Goal: Transaction & Acquisition: Purchase product/service

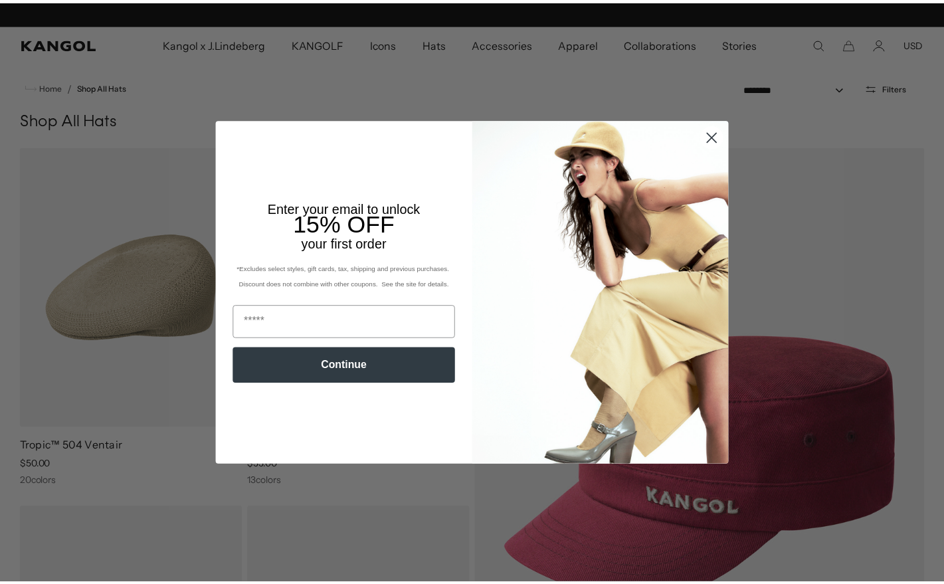
scroll to position [0, 274]
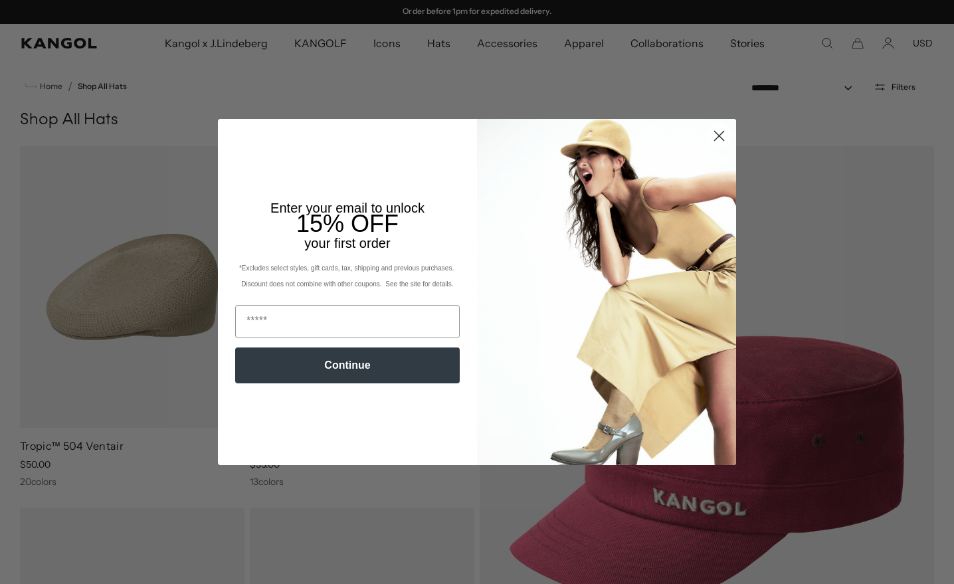
click at [713, 127] on circle "Close dialog" at bounding box center [719, 136] width 22 height 22
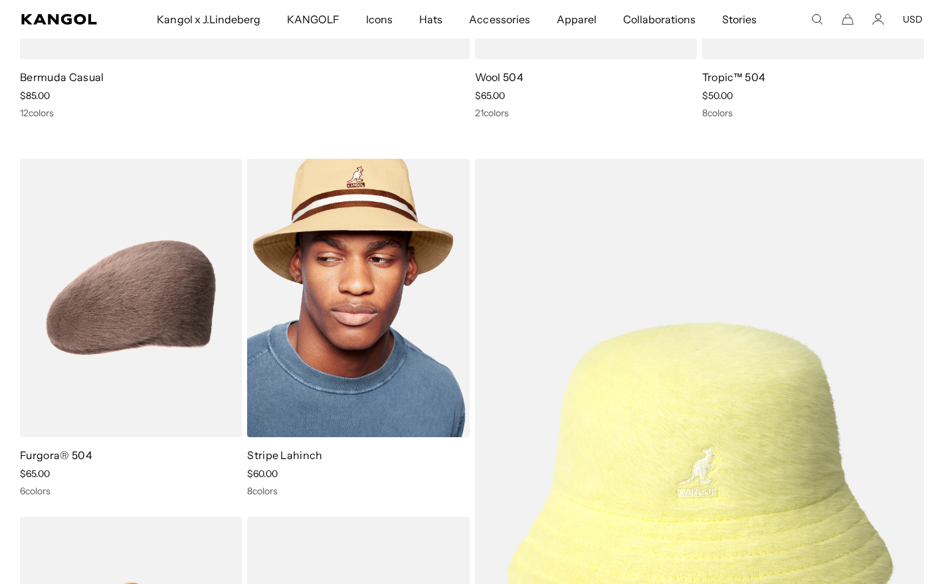
click at [296, 450] on link "Stripe Lahinch" at bounding box center [284, 454] width 75 height 13
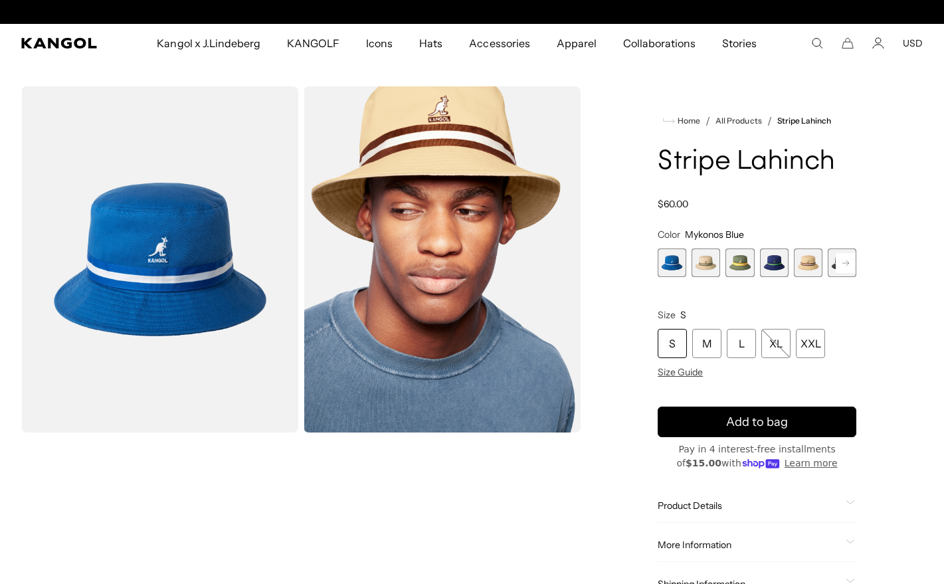
scroll to position [0, 274]
click at [812, 264] on span "5 of 9" at bounding box center [808, 262] width 29 height 29
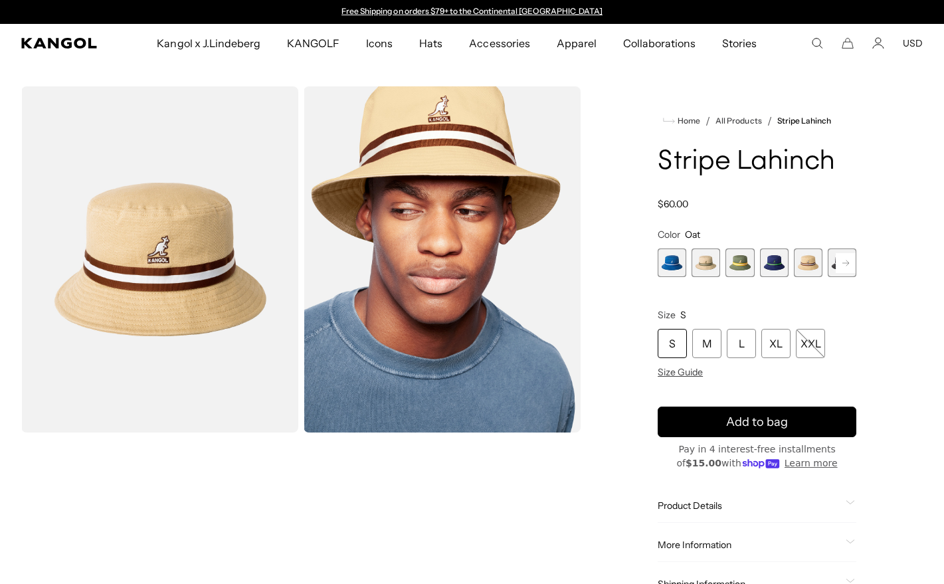
click at [771, 267] on span "4 of 9" at bounding box center [774, 262] width 29 height 29
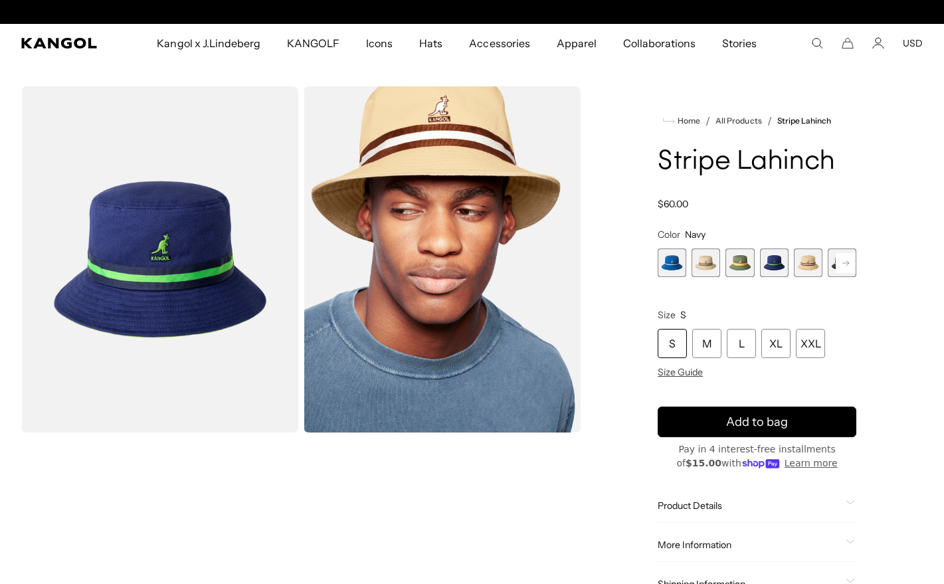
scroll to position [0, 274]
click at [743, 264] on span "3 of 9" at bounding box center [739, 262] width 29 height 29
click at [741, 260] on span "3 of 9" at bounding box center [739, 262] width 29 height 29
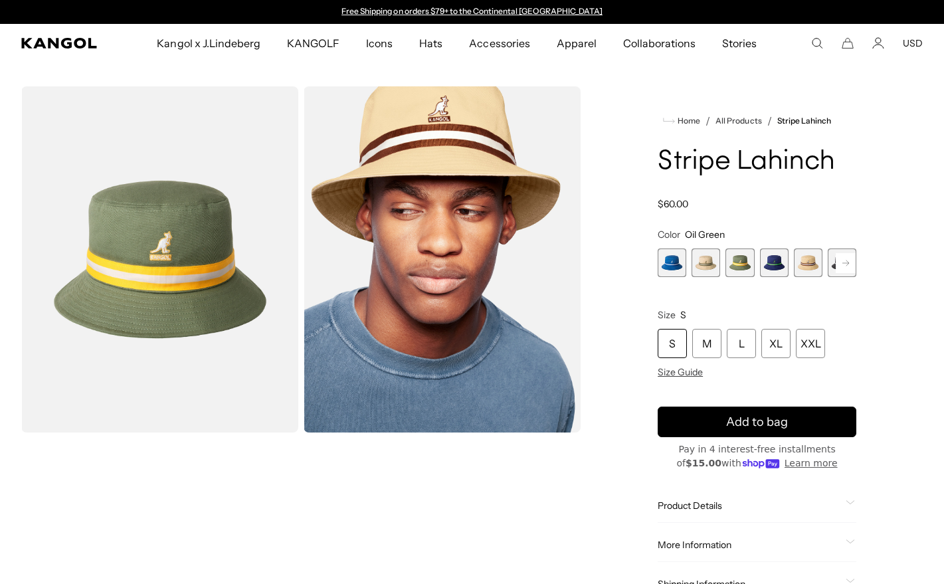
click at [705, 263] on span "2 of 9" at bounding box center [705, 262] width 29 height 29
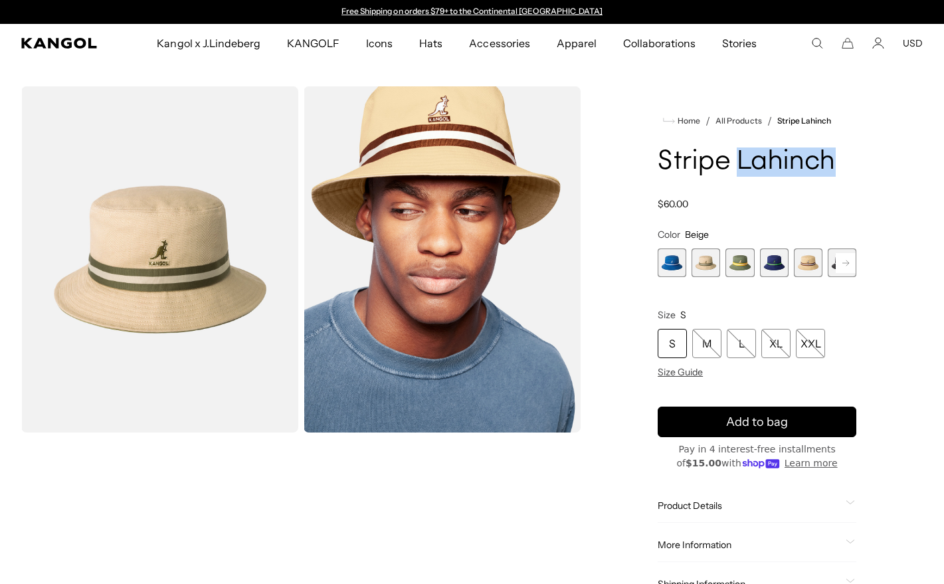
drag, startPoint x: 741, startPoint y: 165, endPoint x: 829, endPoint y: 161, distance: 88.4
click at [829, 161] on h1 "Stripe Lahinch" at bounding box center [757, 161] width 199 height 29
click at [835, 161] on h1 "Stripe Lahinch" at bounding box center [757, 161] width 199 height 29
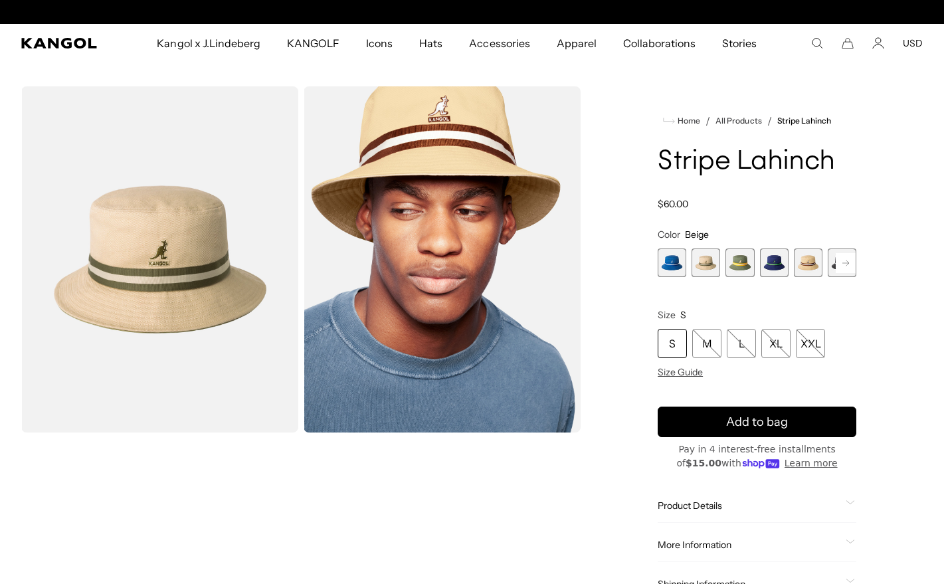
scroll to position [0, 274]
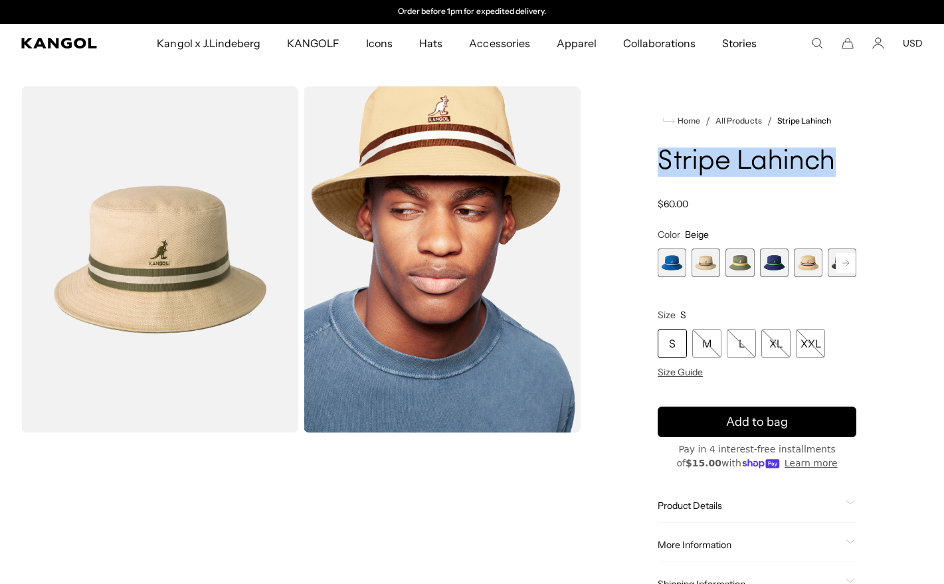
drag, startPoint x: 831, startPoint y: 163, endPoint x: 658, endPoint y: 164, distance: 173.4
click at [658, 164] on h1 "Stripe Lahinch" at bounding box center [757, 161] width 199 height 29
copy h1 "Stripe Lahinch"
click at [846, 261] on rect at bounding box center [846, 263] width 20 height 20
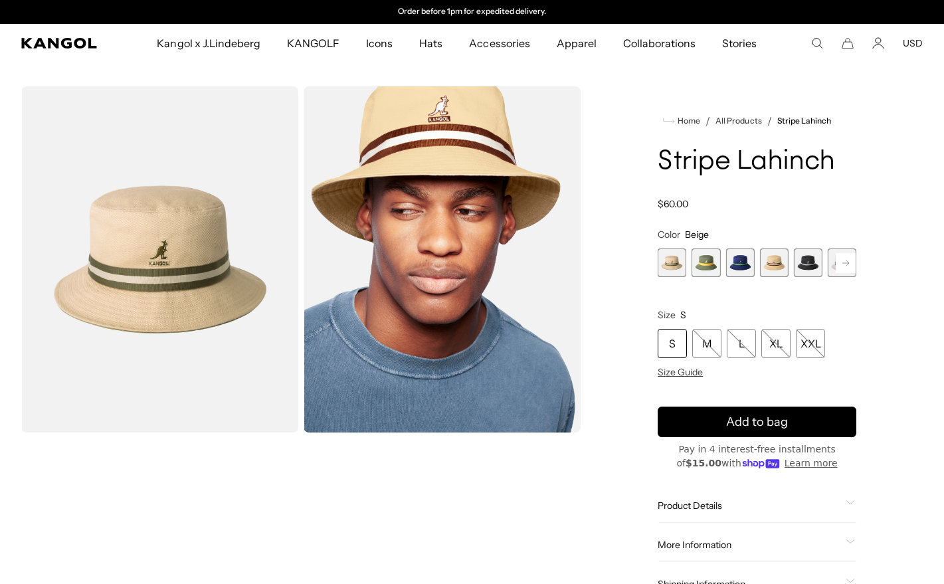
click at [846, 262] on rect at bounding box center [846, 263] width 20 height 20
click at [771, 260] on span "7 of 9" at bounding box center [774, 262] width 29 height 29
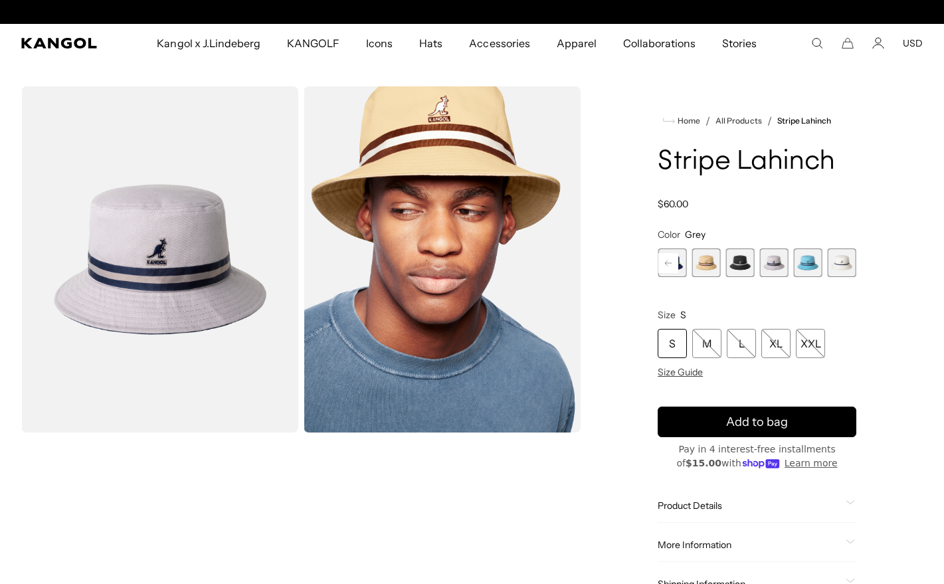
scroll to position [0, 274]
click at [846, 263] on span "9 of 9" at bounding box center [842, 262] width 29 height 29
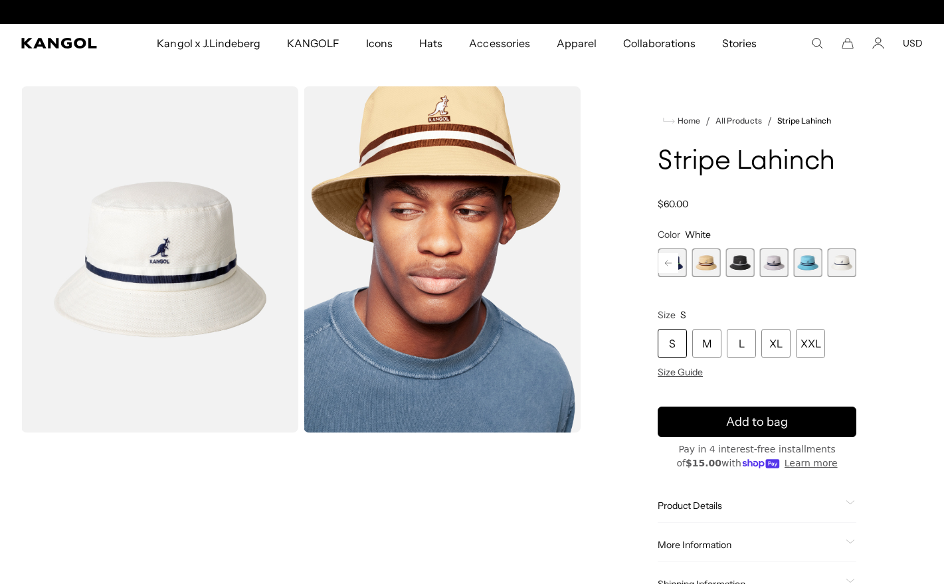
scroll to position [0, 274]
click at [782, 265] on span "7 of 9" at bounding box center [774, 262] width 29 height 29
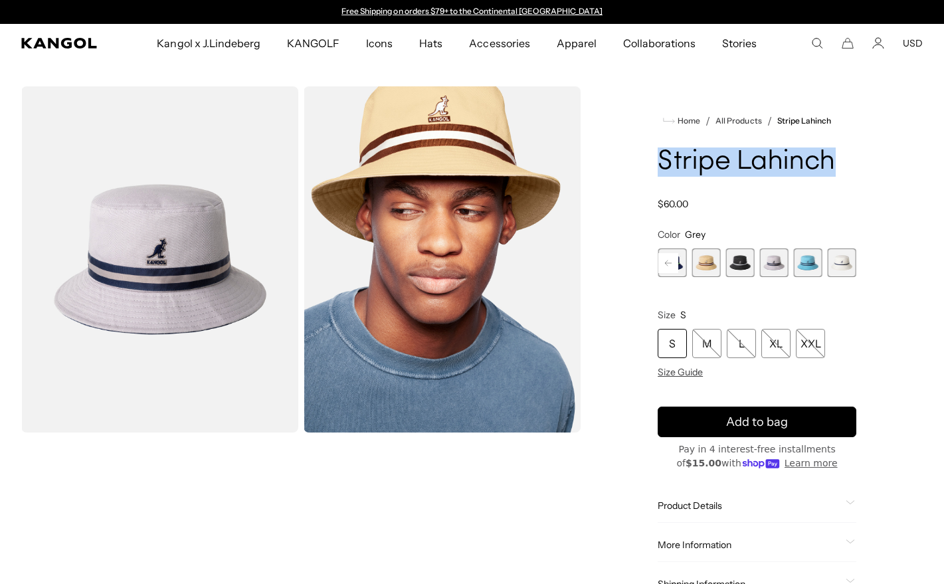
drag, startPoint x: 836, startPoint y: 169, endPoint x: 658, endPoint y: 163, distance: 178.1
click at [658, 163] on h1 "Stripe Lahinch" at bounding box center [757, 161] width 199 height 29
copy h1 "Stripe Lahinch"
